Goal: Navigation & Orientation: Find specific page/section

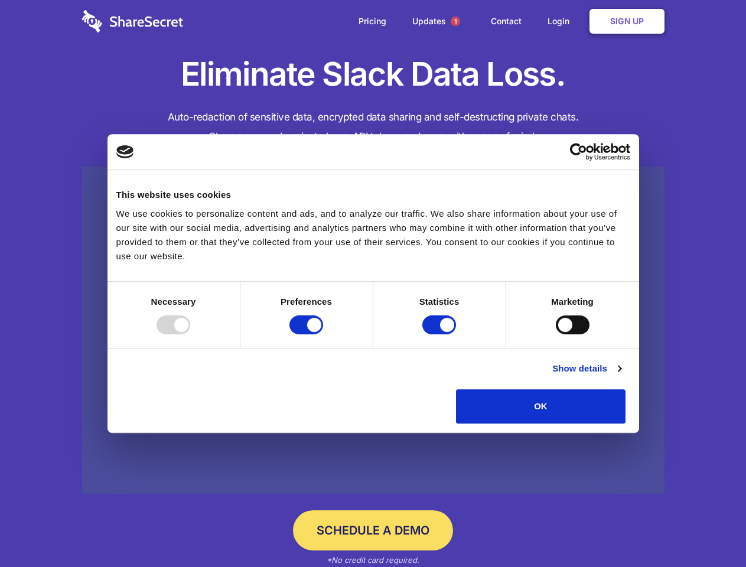
click at [190, 334] on div at bounding box center [174, 324] width 34 height 19
click at [323, 334] on input "Preferences" at bounding box center [306, 324] width 34 height 19
checkbox input "false"
click at [441, 334] on input "Statistics" at bounding box center [439, 324] width 34 height 19
checkbox input "false"
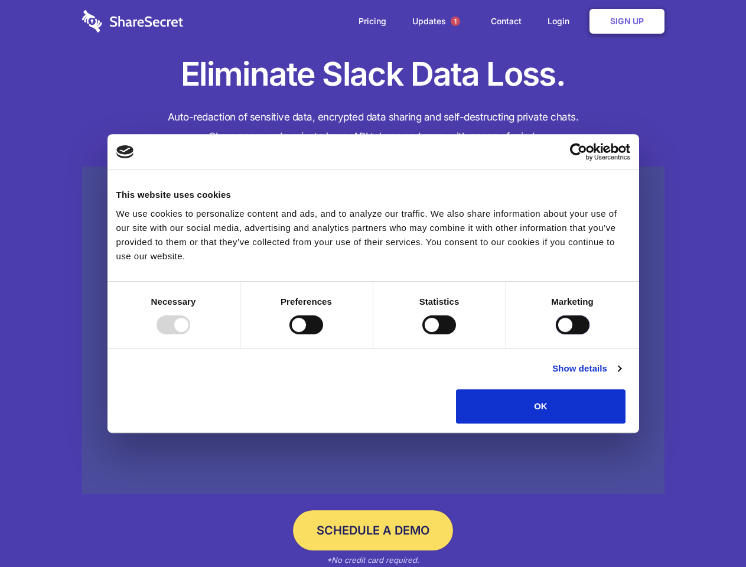
click at [556, 334] on input "Marketing" at bounding box center [573, 324] width 34 height 19
checkbox input "true"
click at [621, 376] on link "Show details" at bounding box center [586, 369] width 69 height 14
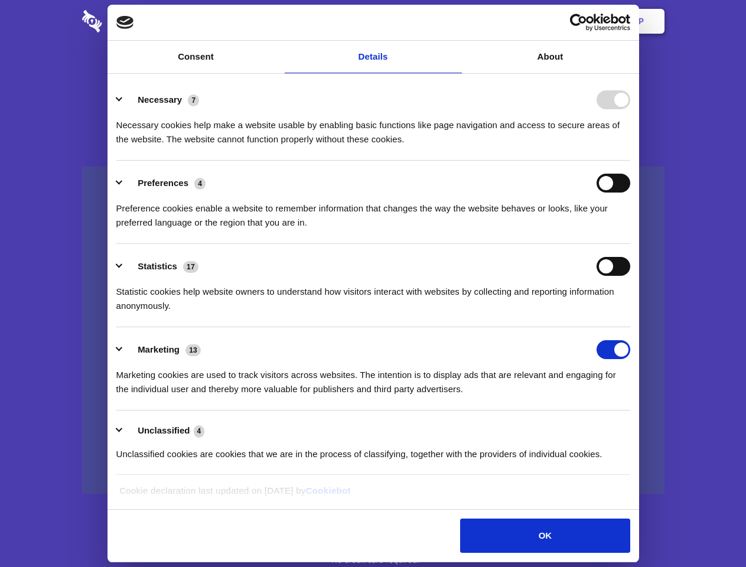
click at [636, 428] on ul "Necessary 7 Necessary cookies help make a website usable by enabling basic func…" at bounding box center [372, 276] width 525 height 398
click at [455, 21] on span "1" at bounding box center [455, 21] width 9 height 9
